Goal: Contribute content: Add original content to the website for others to see

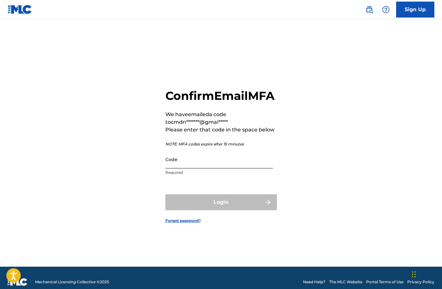
click at [249, 168] on input "Code" at bounding box center [219, 159] width 108 height 18
paste input "281680"
click at [166, 168] on input "281680" at bounding box center [219, 159] width 108 height 18
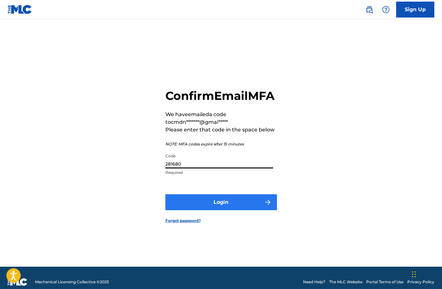
type input "281680"
click at [202, 205] on button "Login" at bounding box center [221, 202] width 112 height 16
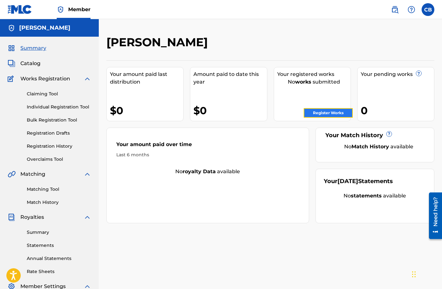
click at [338, 112] on link "Register Works" at bounding box center [328, 113] width 49 height 10
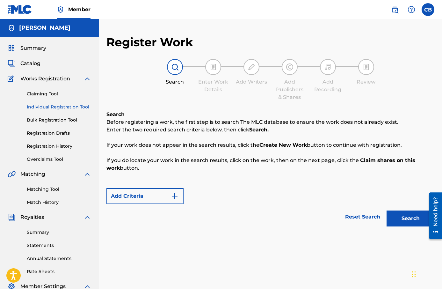
click at [49, 23] on div "[PERSON_NAME]" at bounding box center [49, 28] width 99 height 18
click at [49, 29] on h5 "[PERSON_NAME]" at bounding box center [44, 27] width 51 height 7
click at [24, 12] on img at bounding box center [20, 9] width 25 height 9
